Goal: Task Accomplishment & Management: Use online tool/utility

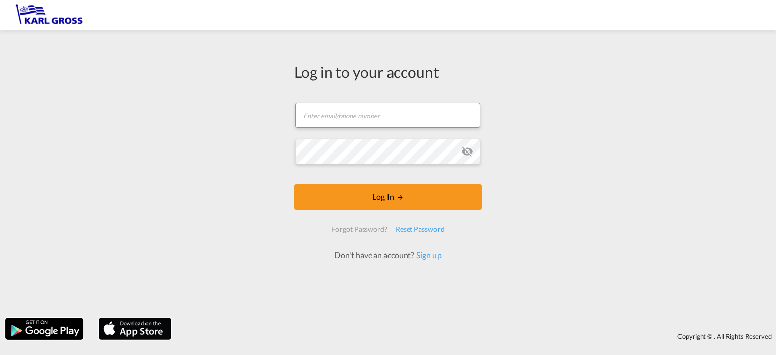
type input "[PERSON_NAME][EMAIL_ADDRESS][DOMAIN_NAME]"
click at [413, 110] on input "[PERSON_NAME][EMAIL_ADDRESS][DOMAIN_NAME]" at bounding box center [387, 115] width 185 height 25
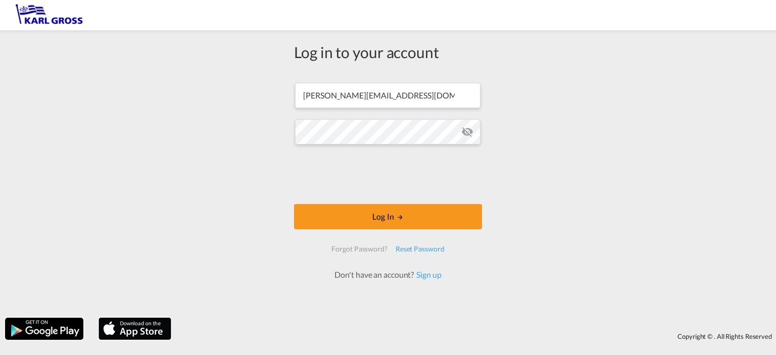
drag, startPoint x: 552, startPoint y: 187, endPoint x: 547, endPoint y: 169, distance: 18.3
click at [552, 184] on div "Log in to your account [PERSON_NAME][EMAIL_ADDRESS][DOMAIN_NAME] Log In Forgot …" at bounding box center [388, 173] width 776 height 277
click at [634, 193] on div "Log in to your account [PERSON_NAME][EMAIL_ADDRESS][DOMAIN_NAME] Log In Forgot …" at bounding box center [388, 173] width 776 height 277
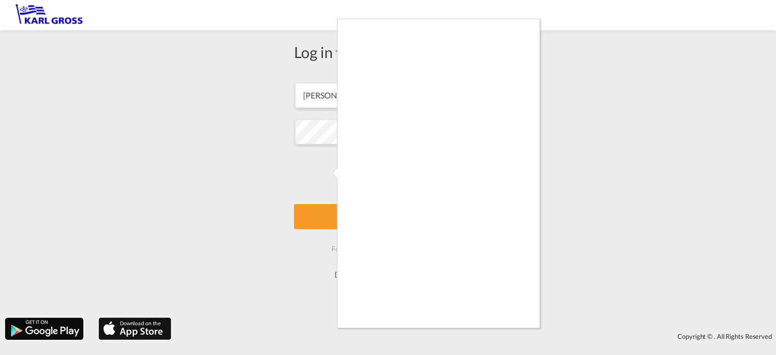
click at [578, 303] on div at bounding box center [388, 177] width 776 height 355
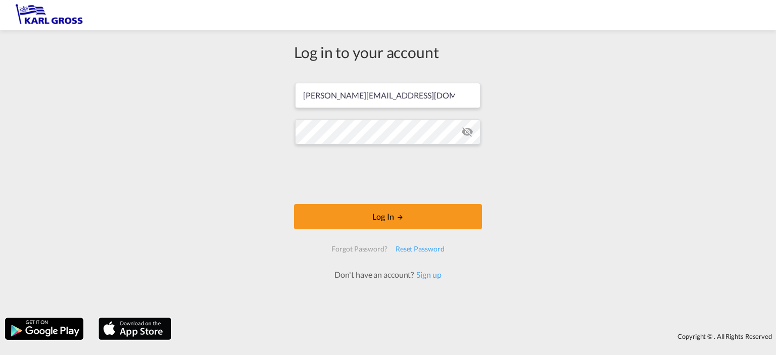
click at [519, 317] on div "Copyright © . All Rights Reserved" at bounding box center [388, 329] width 776 height 32
drag, startPoint x: 394, startPoint y: 97, endPoint x: 175, endPoint y: 99, distance: 218.3
click at [175, 99] on div "Log in to your account [PERSON_NAME][EMAIL_ADDRESS][DOMAIN_NAME] Log In Forgot …" at bounding box center [388, 173] width 776 height 277
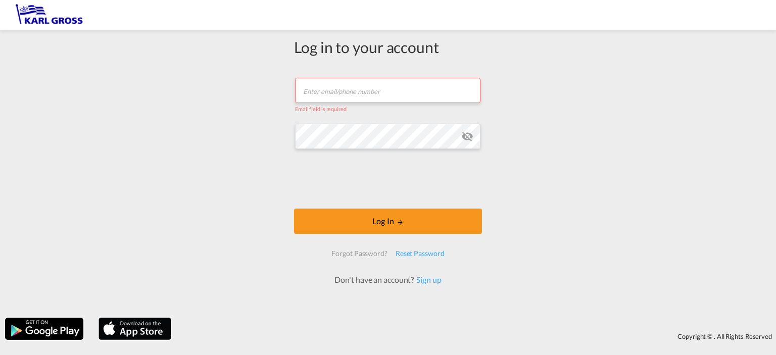
click at [358, 92] on input "text" at bounding box center [387, 90] width 185 height 25
paste input "[PERSON_NAME][EMAIL_ADDRESS][DOMAIN_NAME]"
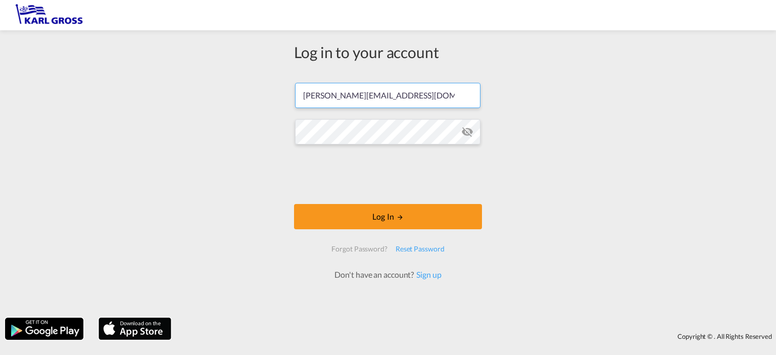
type input "[PERSON_NAME][EMAIL_ADDRESS][DOMAIN_NAME]"
click at [467, 129] on md-icon "icon-eye-off" at bounding box center [467, 132] width 12 height 12
drag, startPoint x: 576, startPoint y: 139, endPoint x: 446, endPoint y: 154, distance: 130.7
click at [576, 139] on div "Log in to your account [PERSON_NAME][EMAIL_ADDRESS][DOMAIN_NAME] Log In Forgot …" at bounding box center [388, 173] width 776 height 277
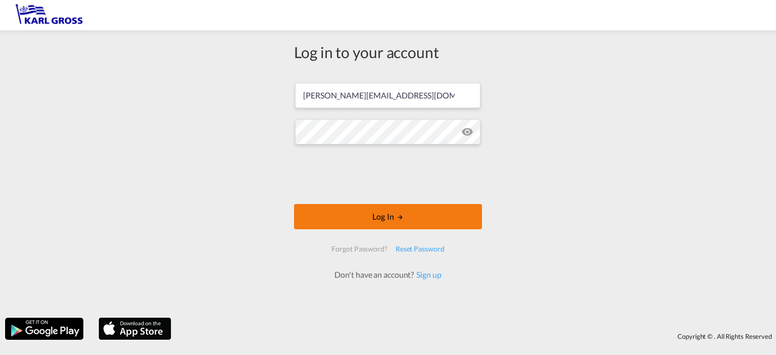
click at [395, 220] on button "Log In" at bounding box center [388, 216] width 188 height 25
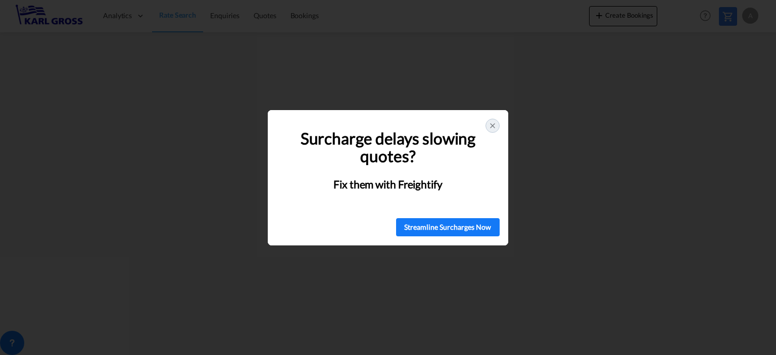
click at [490, 128] on icon at bounding box center [493, 126] width 8 height 8
